Goal: Task Accomplishment & Management: Complete application form

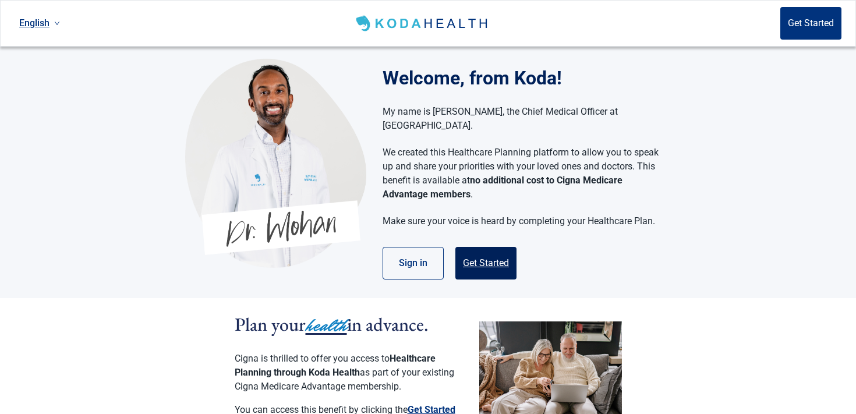
click at [504, 248] on button "Get Started" at bounding box center [485, 263] width 61 height 33
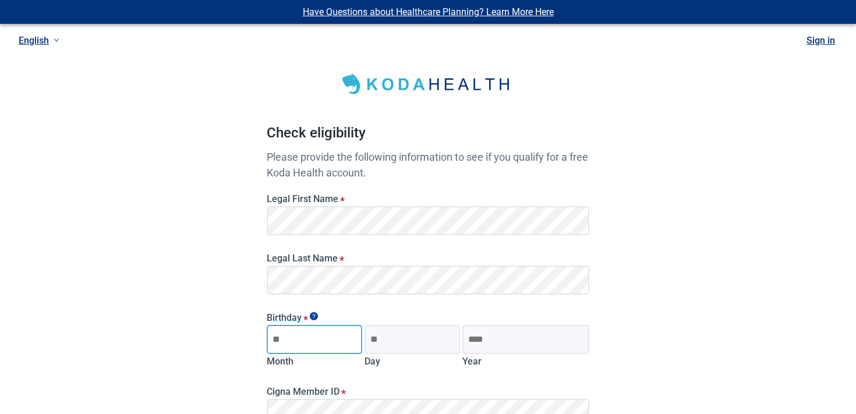
click at [335, 331] on input "Month" at bounding box center [314, 339] width 95 height 29
type input "**"
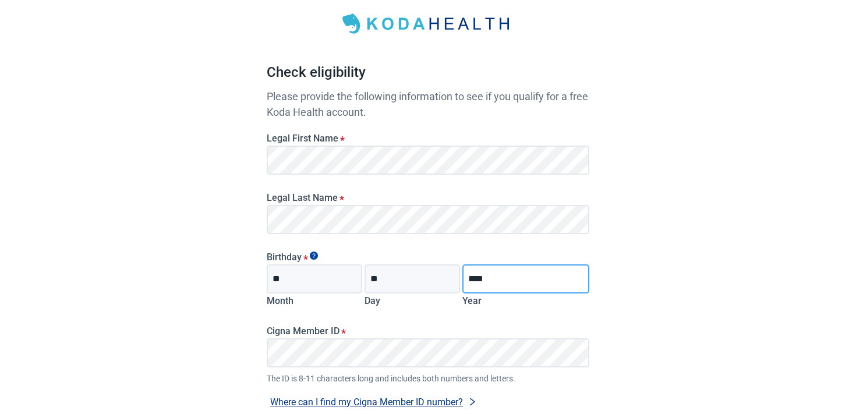
scroll to position [73, 0]
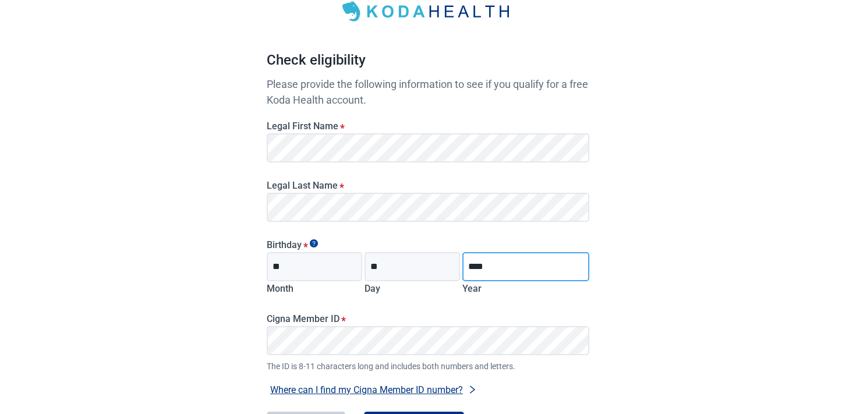
type input "****"
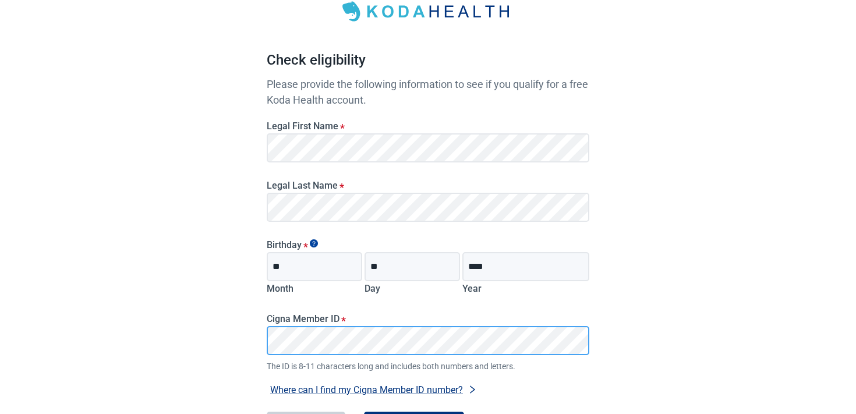
click at [267, 382] on button "Where can I find my Cigna Member ID number?" at bounding box center [374, 390] width 214 height 16
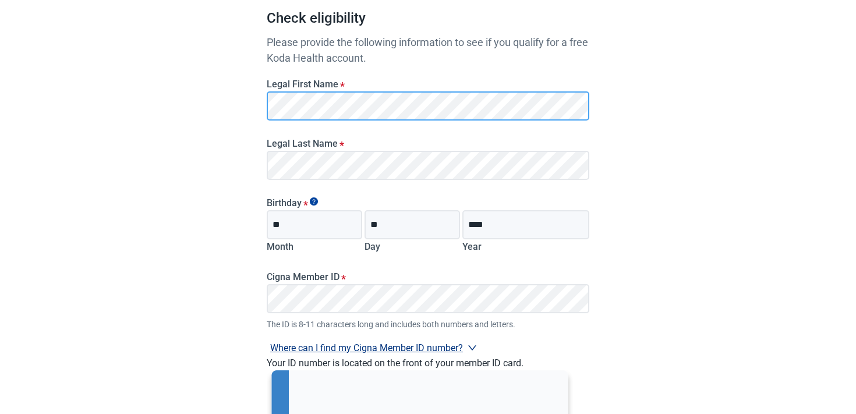
scroll to position [384, 0]
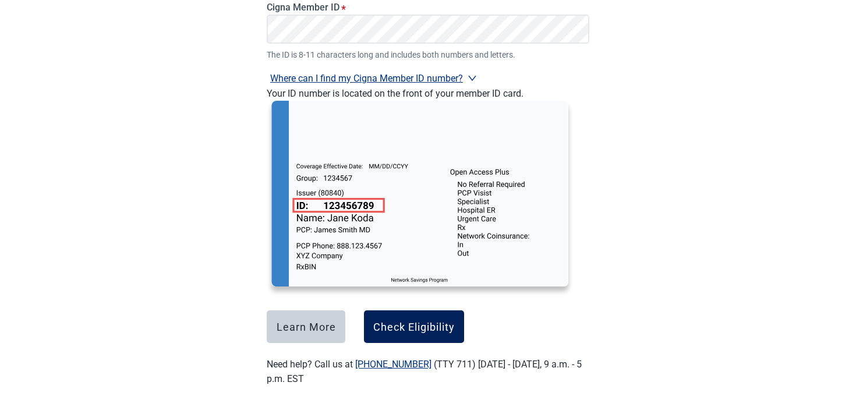
click at [405, 326] on div "Check Eligibility" at bounding box center [414, 327] width 82 height 12
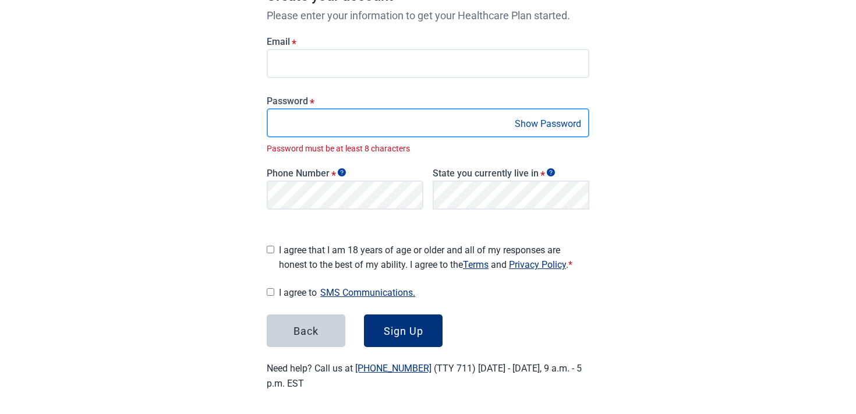
scroll to position [182, 0]
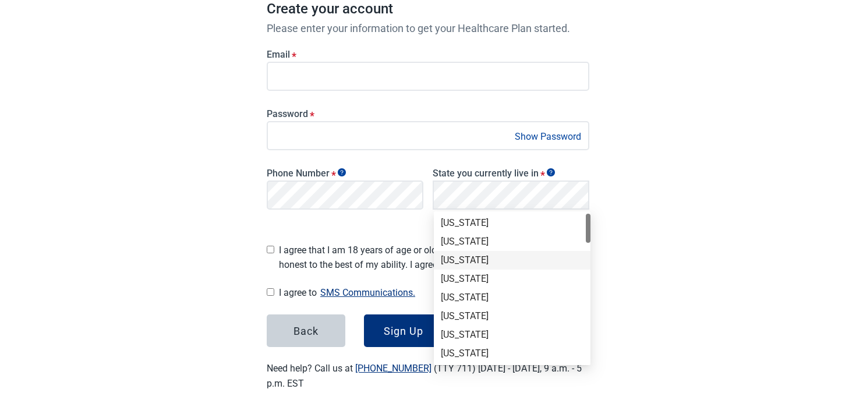
click at [484, 256] on div "[US_STATE]" at bounding box center [512, 260] width 143 height 13
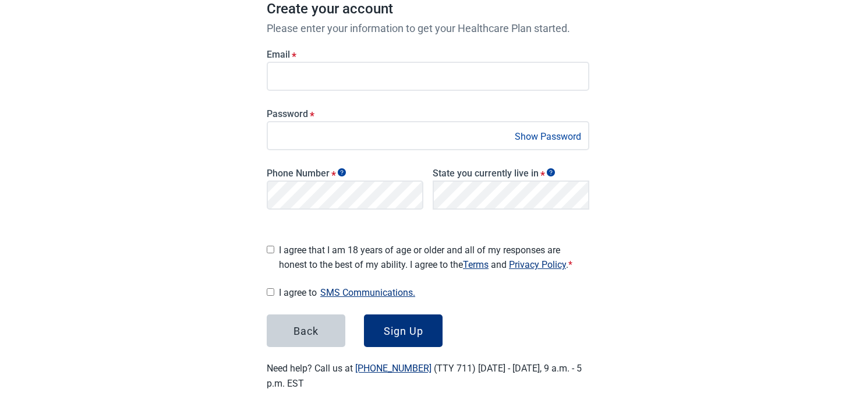
click at [295, 265] on span "I agree that I am 18 years of age or older and all of my responses are honest t…" at bounding box center [434, 257] width 310 height 29
click at [380, 330] on button "Sign Up" at bounding box center [403, 330] width 79 height 33
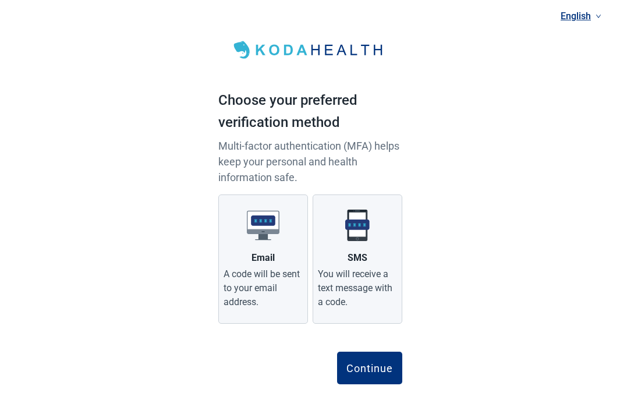
click at [533, 114] on div "English Choose your preferred verification method Multi-factor authentication (…" at bounding box center [310, 211] width 620 height 422
click at [375, 364] on div "Continue" at bounding box center [369, 368] width 47 height 12
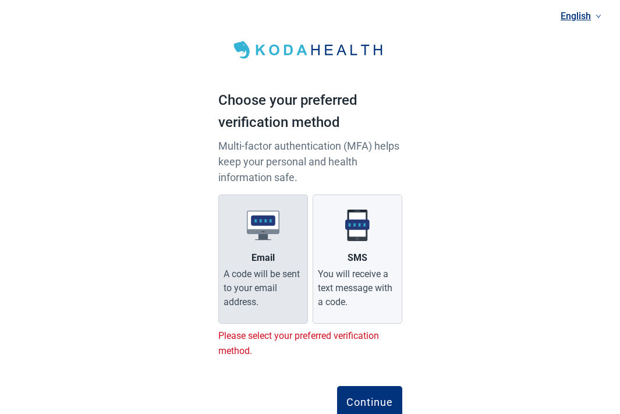
click at [221, 248] on label "Email A code will be sent to your email address." at bounding box center [263, 258] width 90 height 129
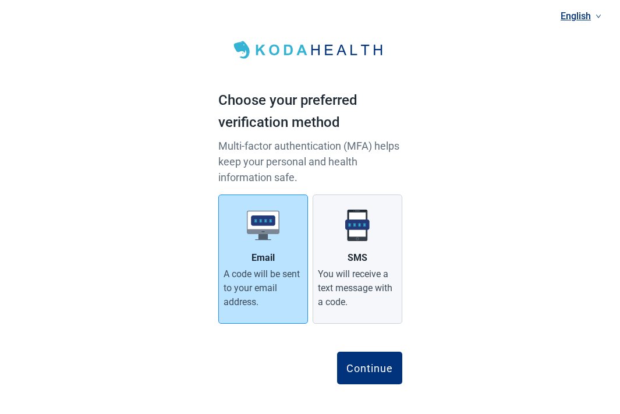
scroll to position [8, 0]
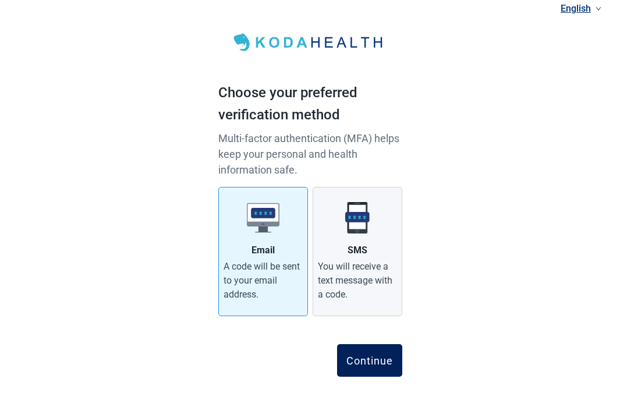
click at [369, 366] on div "Continue" at bounding box center [369, 361] width 47 height 12
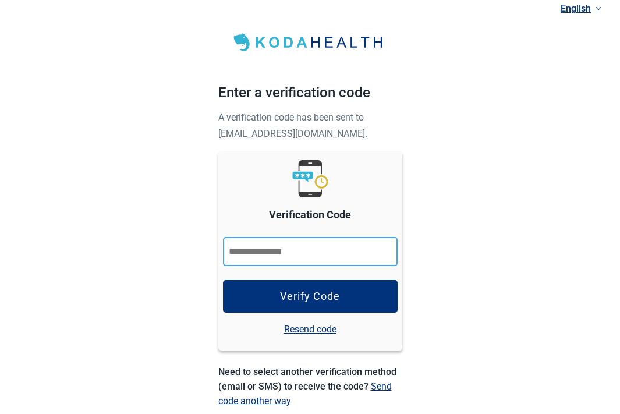
paste input "******"
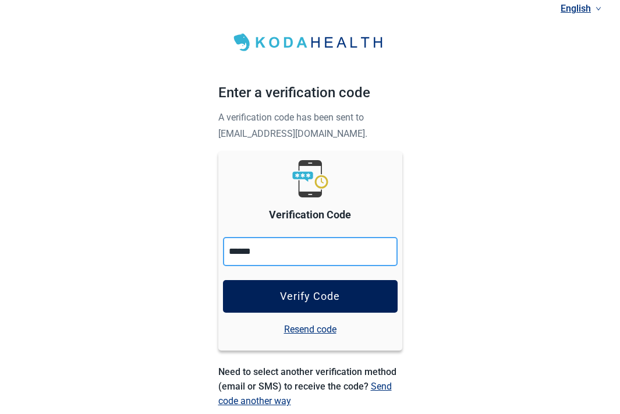
type input "******"
click at [306, 286] on button "Verify Code" at bounding box center [310, 296] width 175 height 33
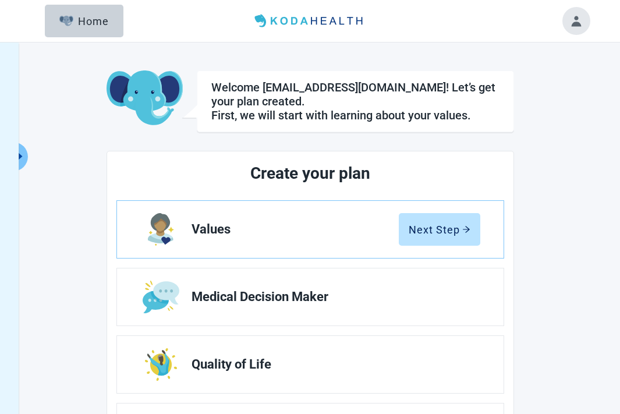
click at [573, 15] on button "Toggle account menu" at bounding box center [576, 21] width 28 height 28
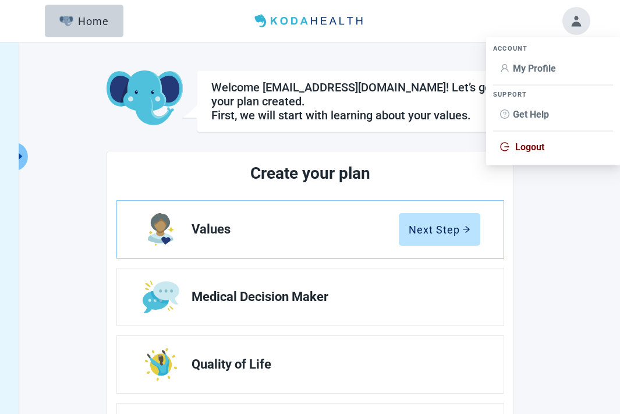
click at [537, 62] on li "My Profile" at bounding box center [553, 69] width 120 height 22
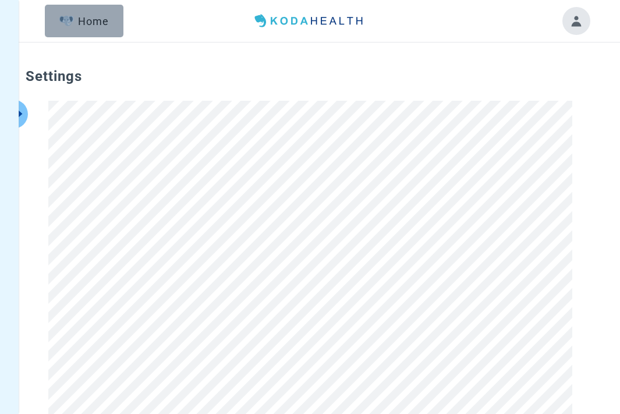
click at [94, 9] on button "Home" at bounding box center [84, 21] width 79 height 33
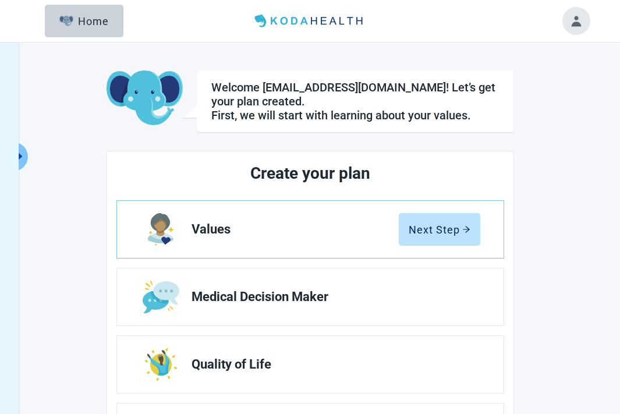
click at [574, 26] on button "Toggle account menu" at bounding box center [576, 21] width 28 height 28
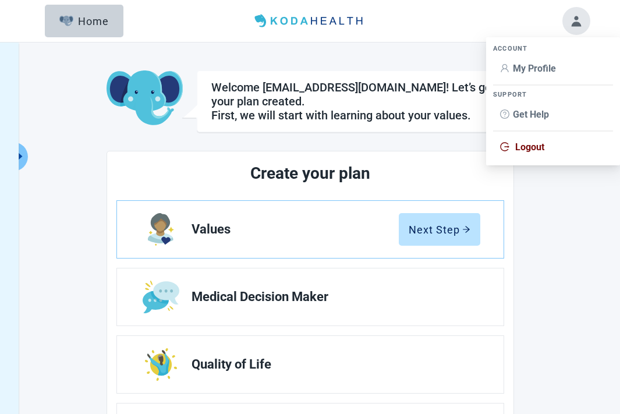
click at [546, 157] on li "Logout" at bounding box center [553, 147] width 120 height 22
